Goal: Understand process/instructions: Learn how to perform a task or action

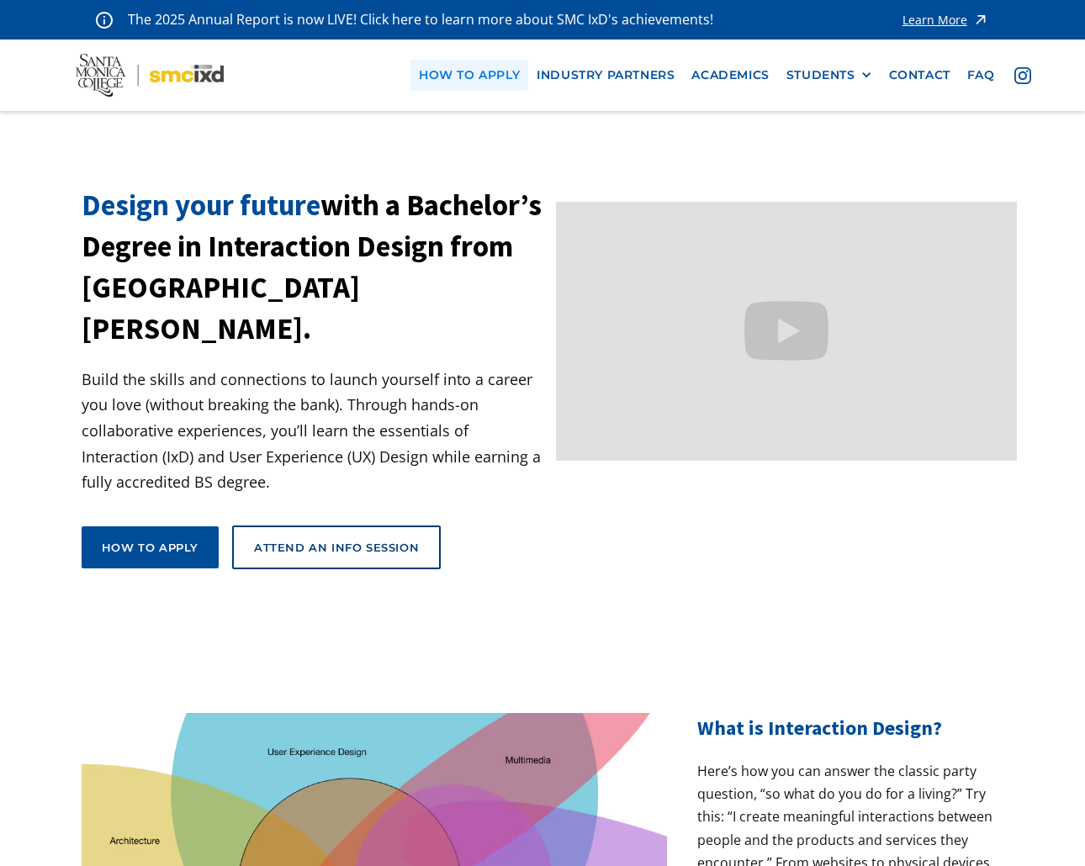
click at [450, 66] on link "how to apply" at bounding box center [469, 75] width 118 height 31
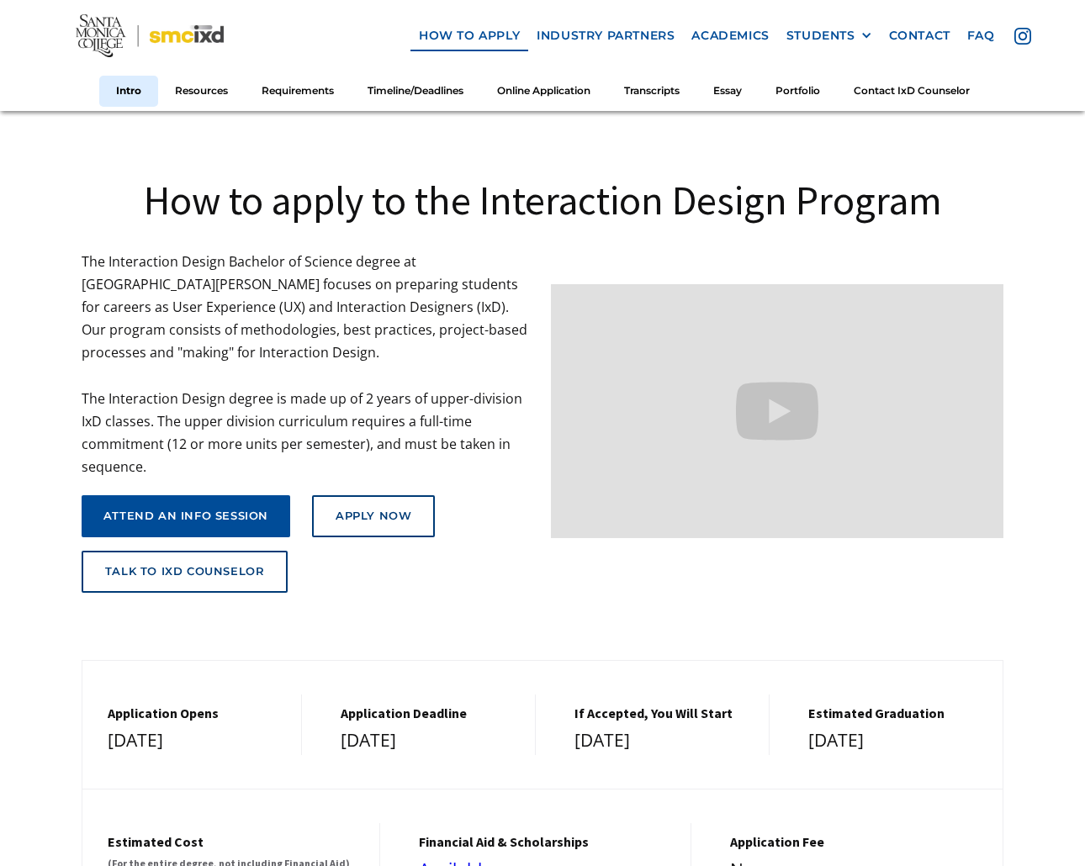
scroll to position [84, 0]
